Goal: Task Accomplishment & Management: Use online tool/utility

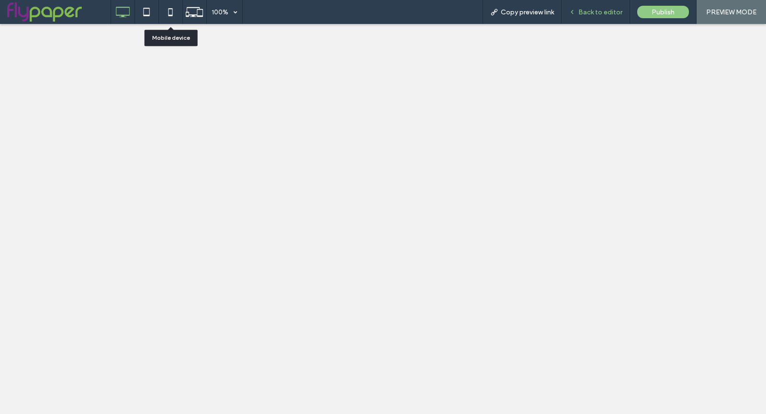
click at [595, 16] on span "Back to editor" at bounding box center [600, 12] width 44 height 8
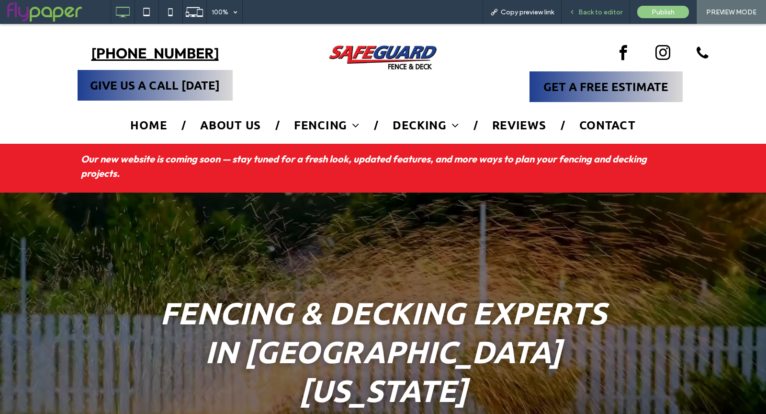
click at [586, 18] on div "Back to editor" at bounding box center [595, 12] width 68 height 24
click at [595, 11] on span "Back to editor" at bounding box center [600, 12] width 44 height 8
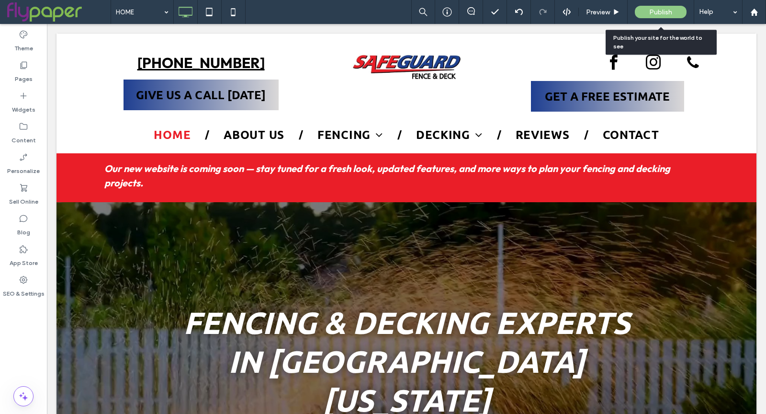
click at [651, 11] on span "Publish" at bounding box center [660, 12] width 23 height 8
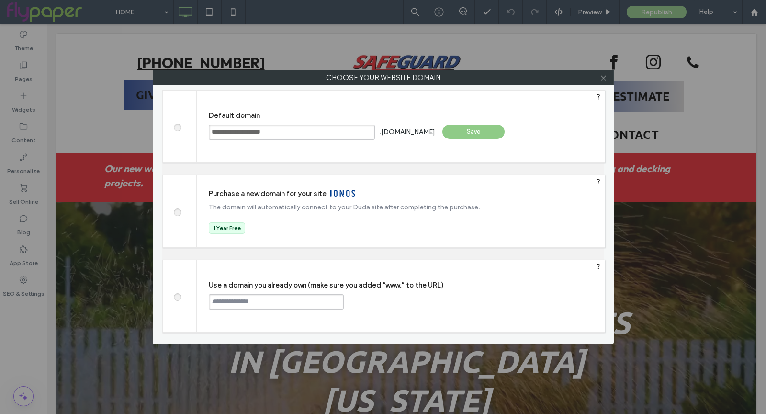
click at [177, 294] on span at bounding box center [177, 295] width 0 height 7
click at [271, 300] on input "text" at bounding box center [276, 301] width 135 height 15
paste input "**********"
type input "**********"
click at [396, 300] on div "Continue" at bounding box center [380, 301] width 62 height 14
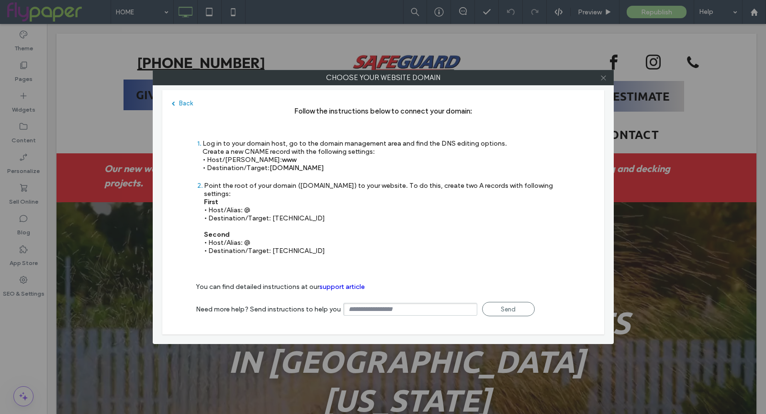
click at [606, 74] on icon at bounding box center [603, 77] width 7 height 7
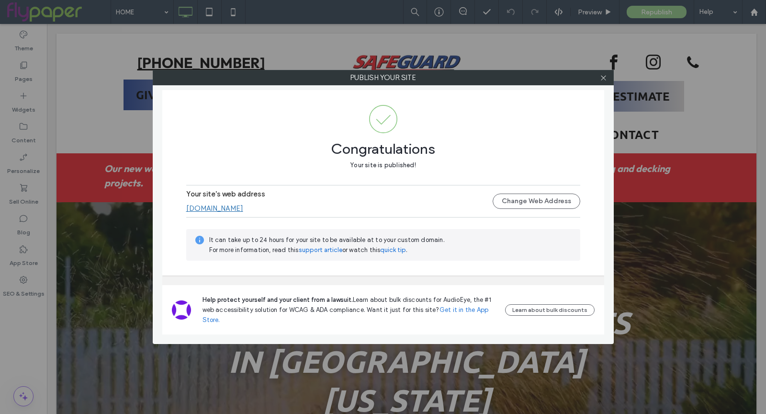
click at [243, 209] on link "www.safeguardfence.net" at bounding box center [214, 208] width 57 height 9
click at [601, 78] on icon at bounding box center [603, 77] width 7 height 7
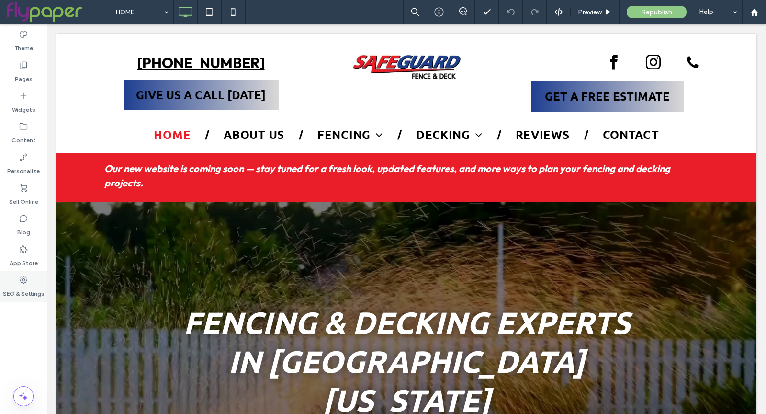
click at [27, 280] on icon at bounding box center [24, 280] width 10 height 10
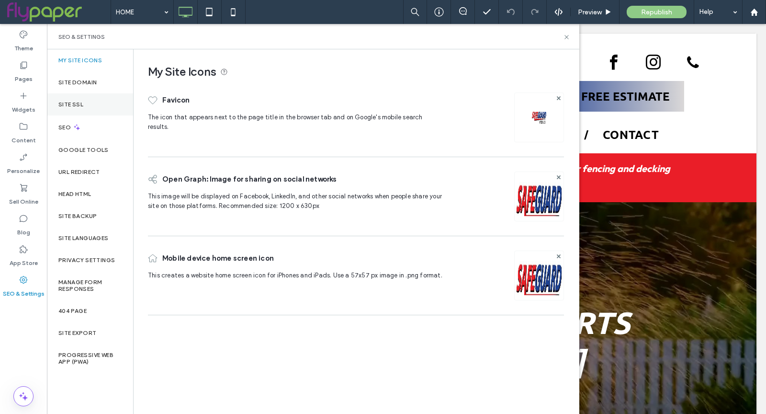
click at [94, 101] on div "Site SSL" at bounding box center [90, 104] width 86 height 22
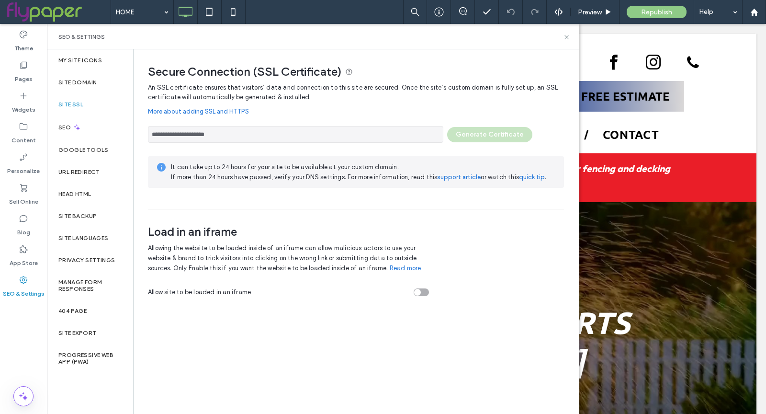
click at [483, 135] on div "**********" at bounding box center [356, 132] width 416 height 22
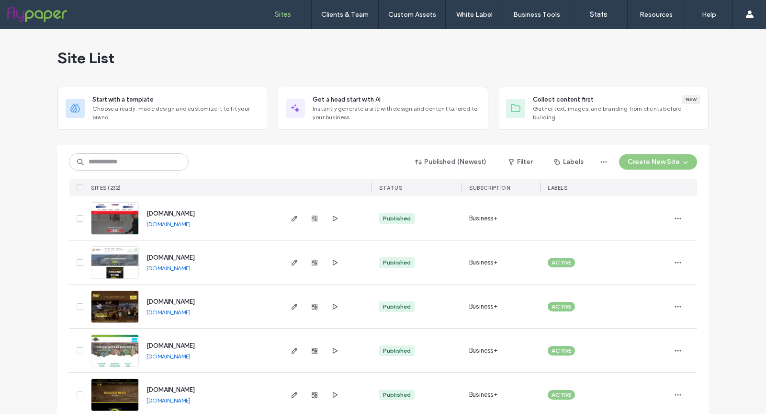
click at [181, 222] on link "www.safeguardfence.net" at bounding box center [168, 223] width 44 height 7
click at [195, 215] on span "www.safeguardfence.net" at bounding box center [170, 213] width 48 height 7
